Goal: Information Seeking & Learning: Learn about a topic

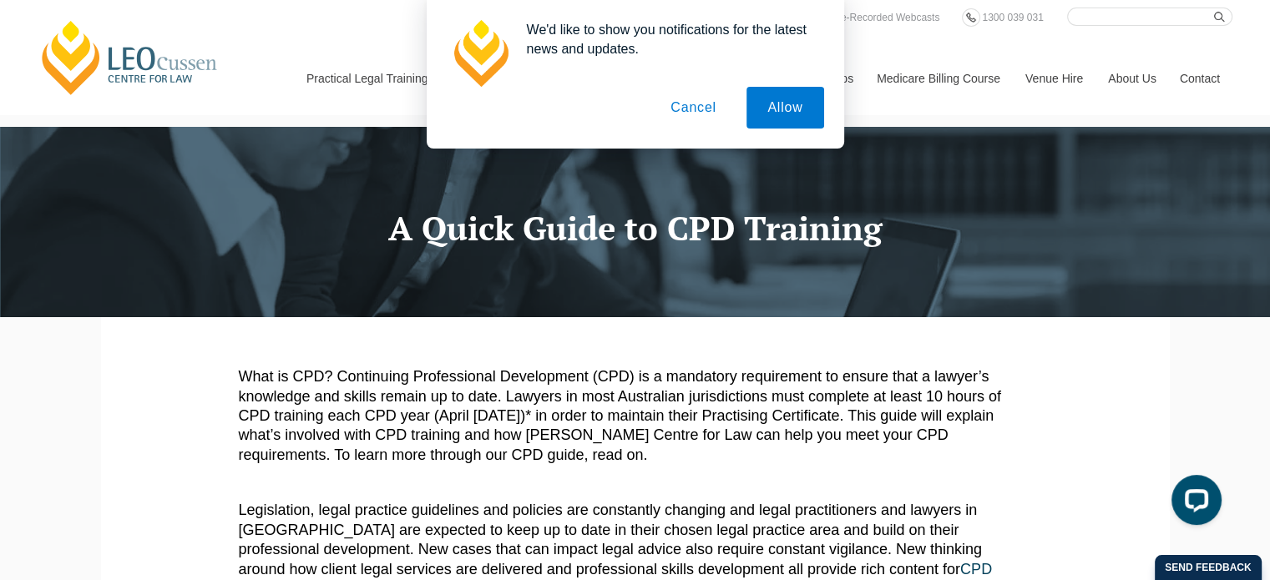
click at [698, 104] on button "Cancel" at bounding box center [694, 108] width 88 height 42
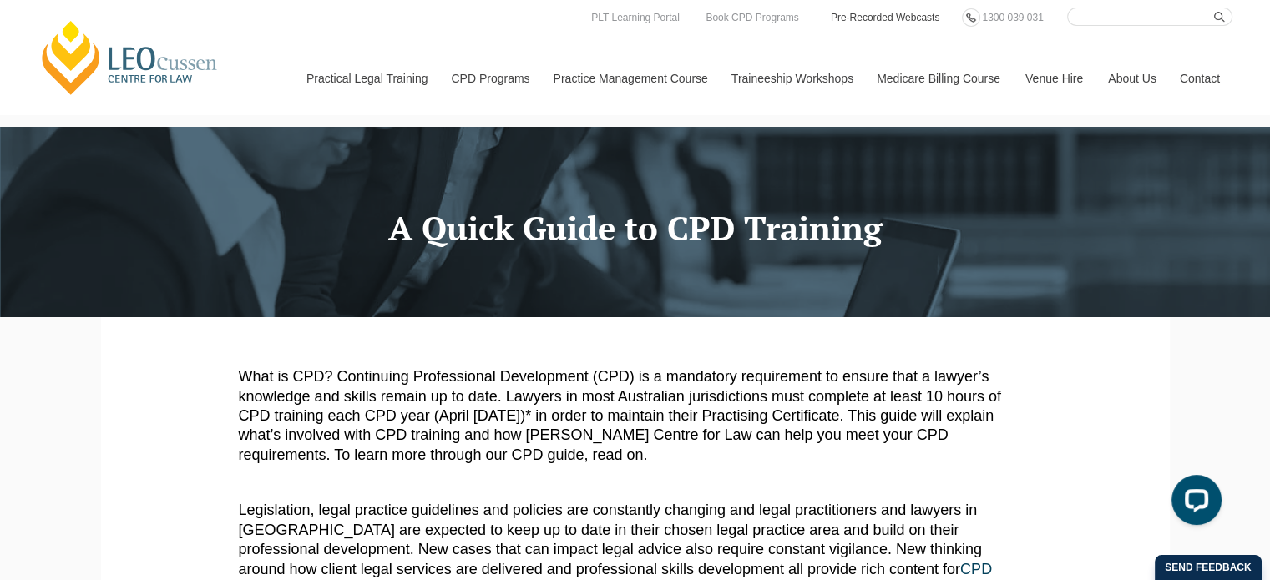
click at [898, 14] on link "Pre-Recorded Webcasts" at bounding box center [885, 17] width 113 height 18
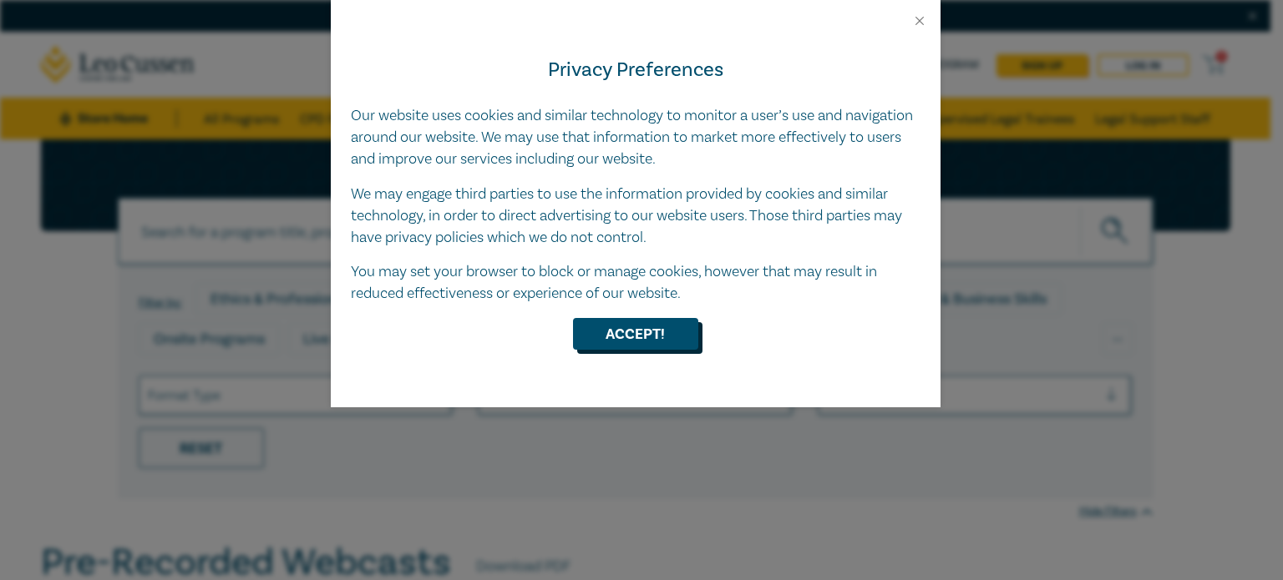
click at [647, 327] on button "Accept!" at bounding box center [635, 334] width 125 height 32
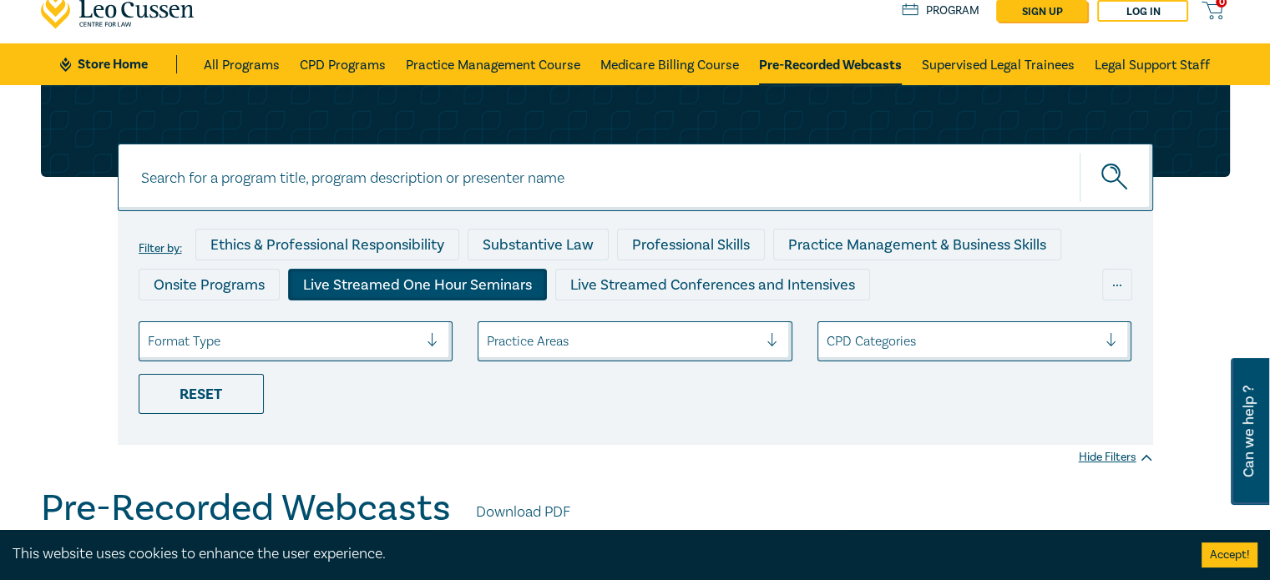
scroll to position [84, 0]
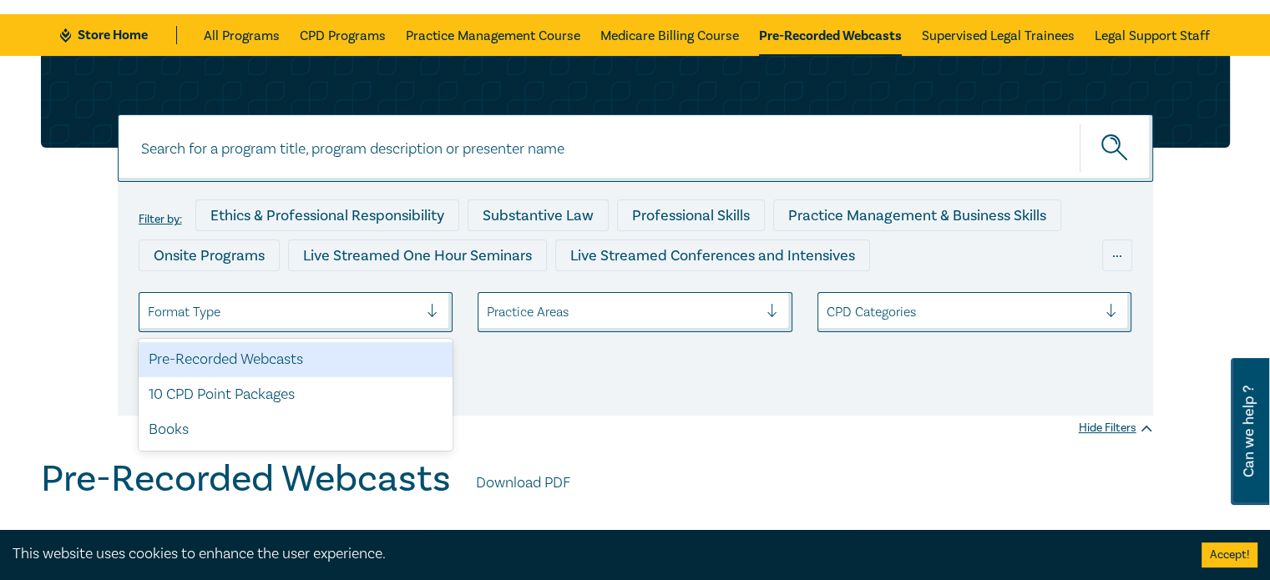
click at [338, 308] on div at bounding box center [283, 312] width 271 height 22
click at [274, 367] on div "Pre-Recorded Webcasts" at bounding box center [296, 359] width 315 height 35
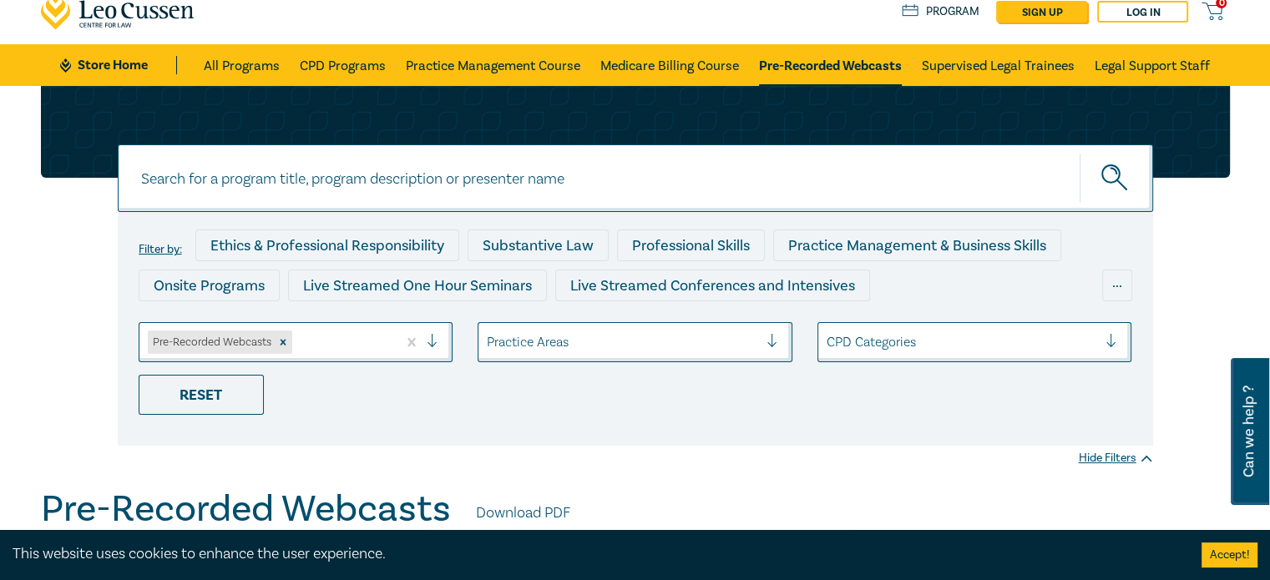
scroll to position [84, 0]
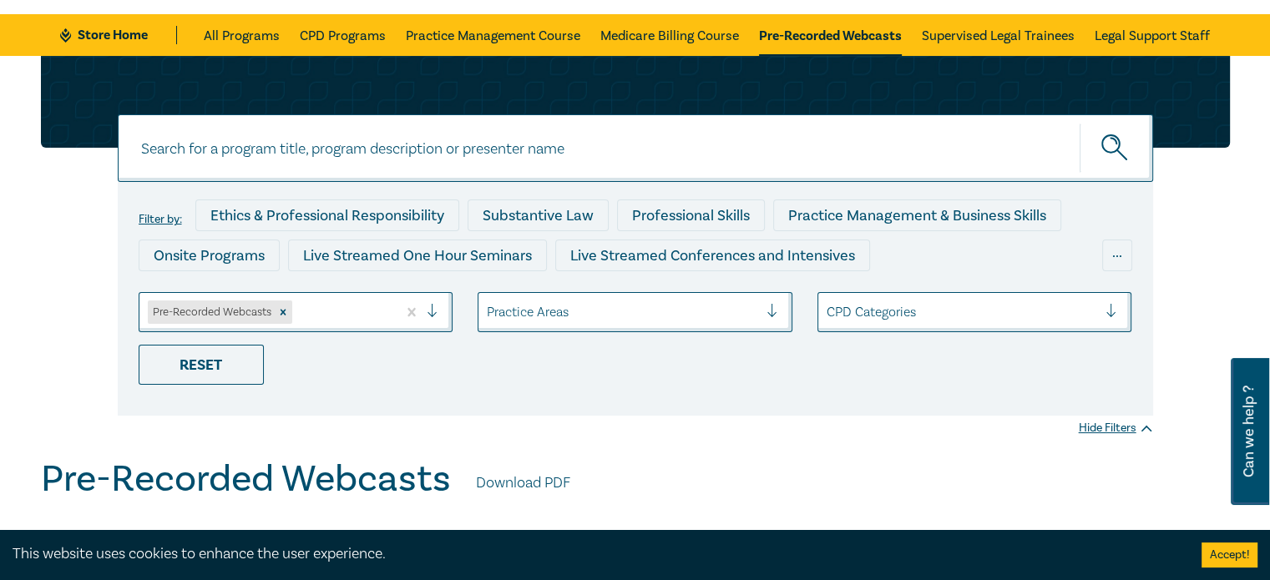
click at [393, 150] on input at bounding box center [636, 148] width 1036 height 68
type input "National Redress"
click at [1080, 123] on button "submit" at bounding box center [1116, 148] width 73 height 51
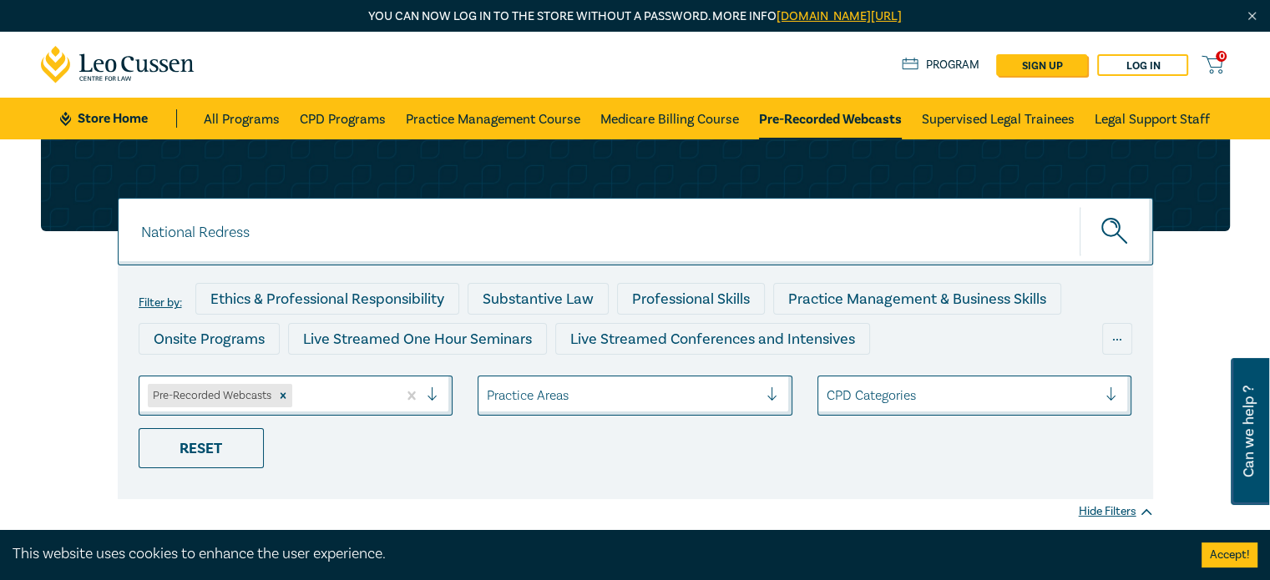
click at [1117, 230] on icon "submit" at bounding box center [1116, 232] width 29 height 29
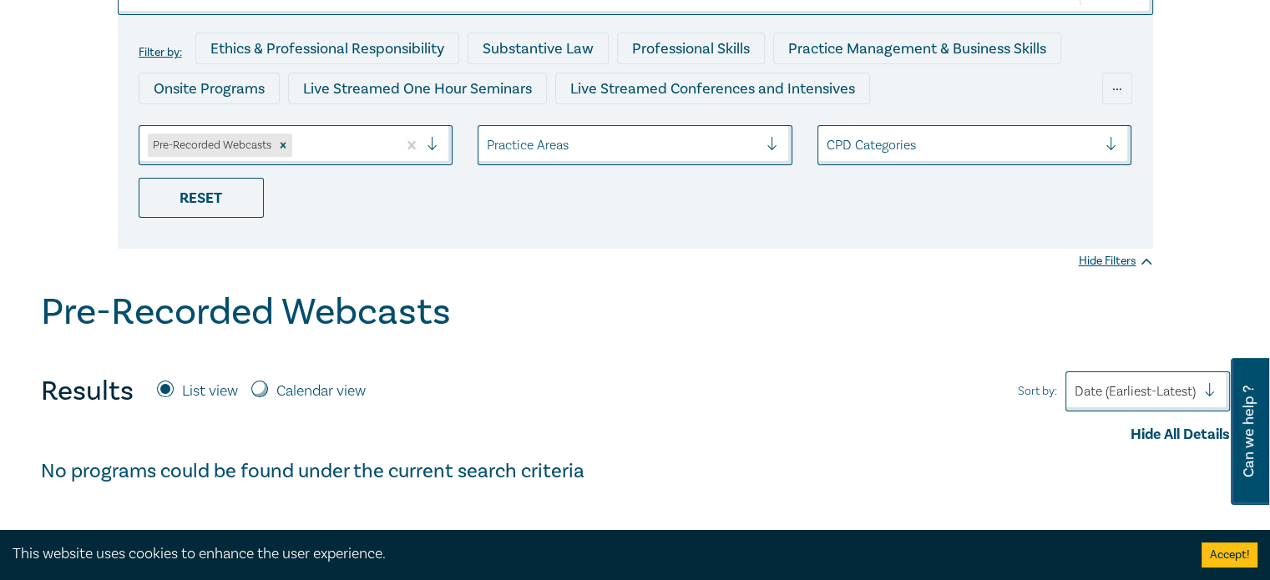
scroll to position [334, 0]
